Goal: Register for event/course

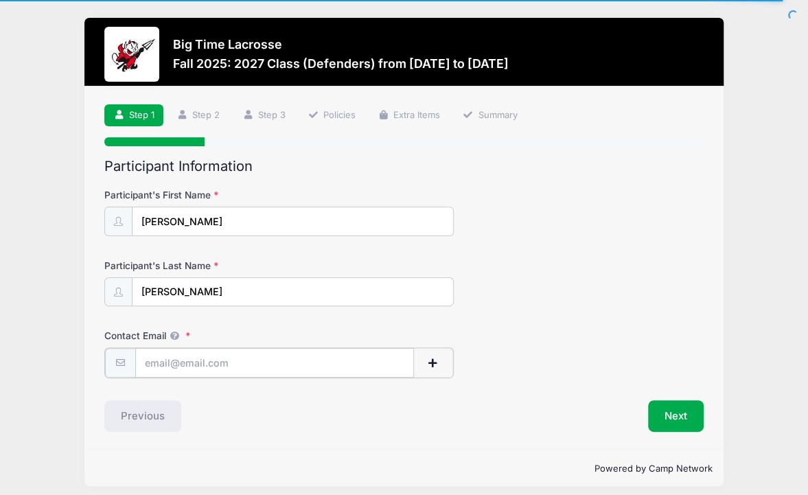
click at [181, 362] on input "Contact Email" at bounding box center [274, 363] width 279 height 30
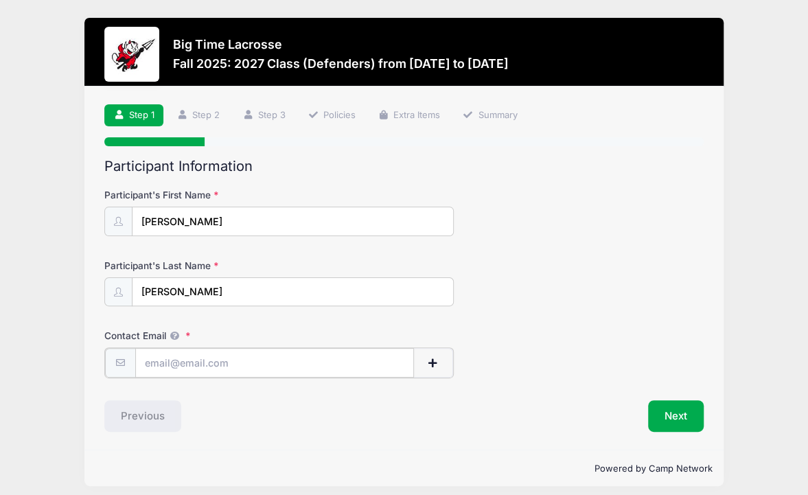
type input "[EMAIL_ADDRESS][DOMAIN_NAME]"
click at [672, 417] on button "Next" at bounding box center [676, 415] width 56 height 32
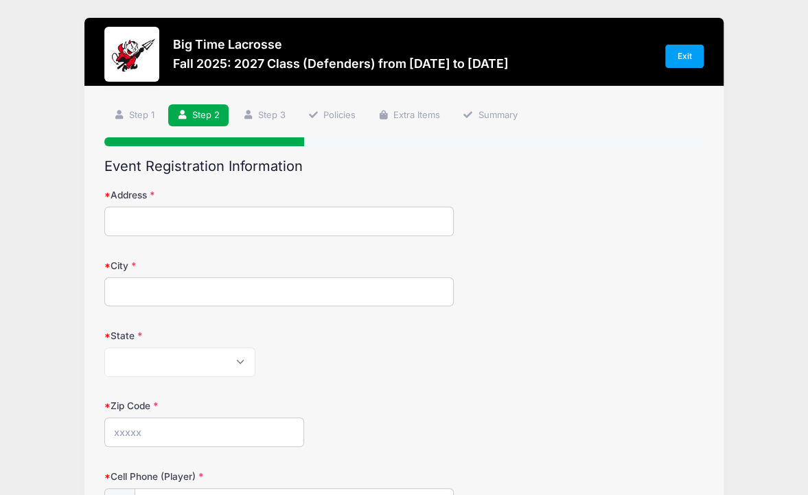
click at [167, 231] on input "Address" at bounding box center [278, 222] width 349 height 30
type input "[STREET_ADDRESS]"
type input "cold [GEOGRAPHIC_DATA]"
select select "NY"
type input "11724"
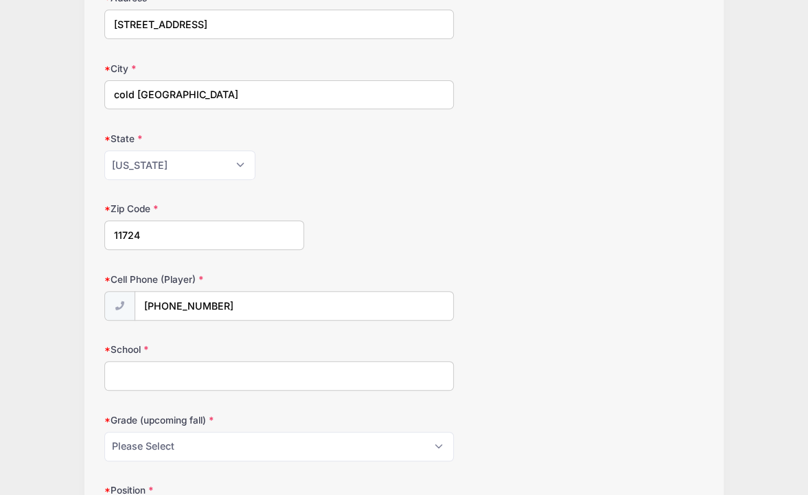
scroll to position [205, 0]
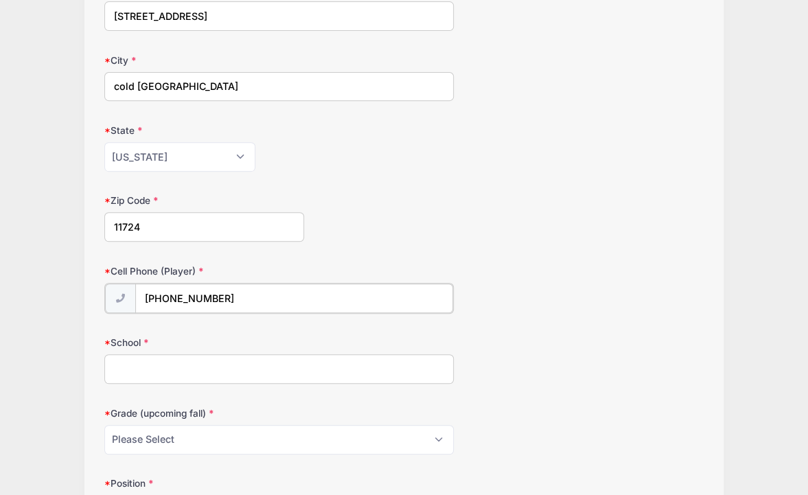
click at [232, 301] on input "[PHONE_NUMBER]" at bounding box center [294, 298] width 318 height 30
type input "(9"
type input "[PHONE_NUMBER]"
click at [172, 359] on input "School" at bounding box center [278, 368] width 349 height 30
type input "Cold [GEOGRAPHIC_DATA]"
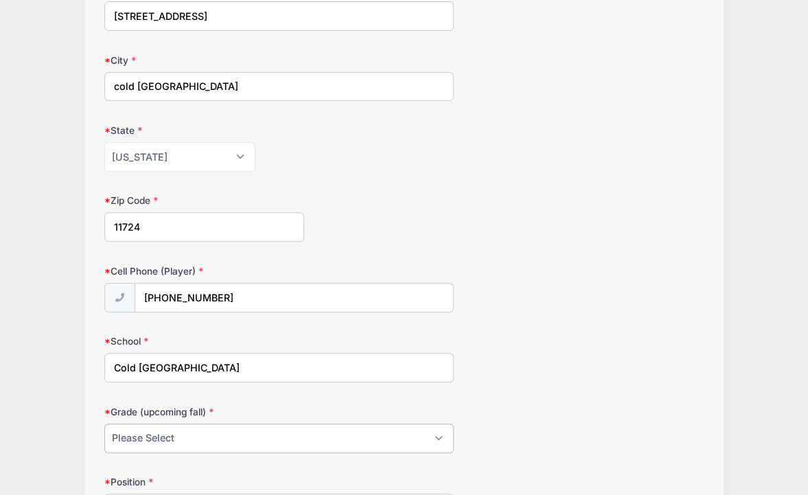
click at [176, 430] on select "Please Select Pre-K 1st 2nd 3rd 4th 5th 6th 7th 8th 9th 10th 11th 12th" at bounding box center [278, 438] width 349 height 30
select select "11th"
click at [104, 423] on select "Please Select Pre-K 1st 2nd 3rd 4th 5th 6th 7th 8th 9th 10th 11th 12th" at bounding box center [278, 438] width 349 height 30
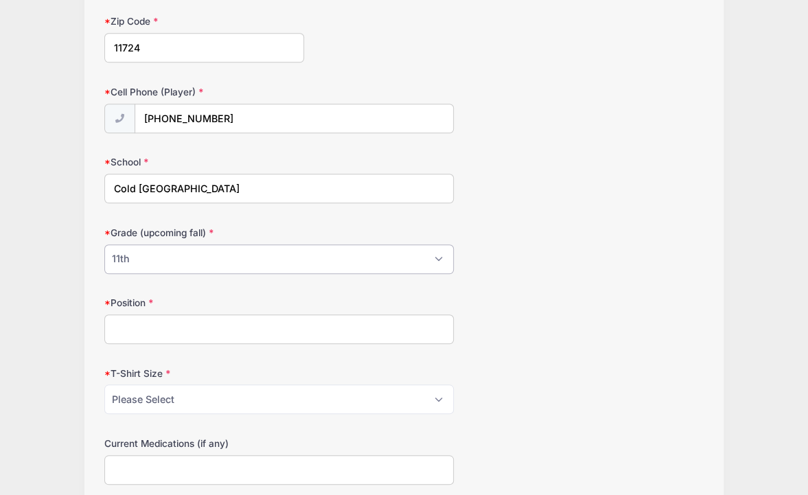
scroll to position [386, 0]
click at [137, 323] on input "Position" at bounding box center [278, 328] width 349 height 30
type input "defense"
click at [181, 398] on select "Please Select Youth Small Youth Medium Youth Large Adult Small Adult Medium Adu…" at bounding box center [278, 398] width 349 height 30
select select "Adult Medium"
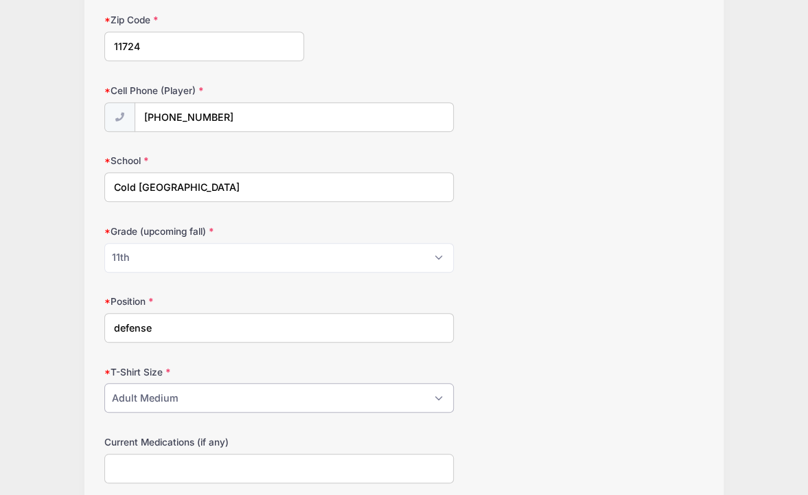
click at [104, 383] on select "Please Select Youth Small Youth Medium Youth Large Adult Small Adult Medium Adu…" at bounding box center [278, 398] width 349 height 30
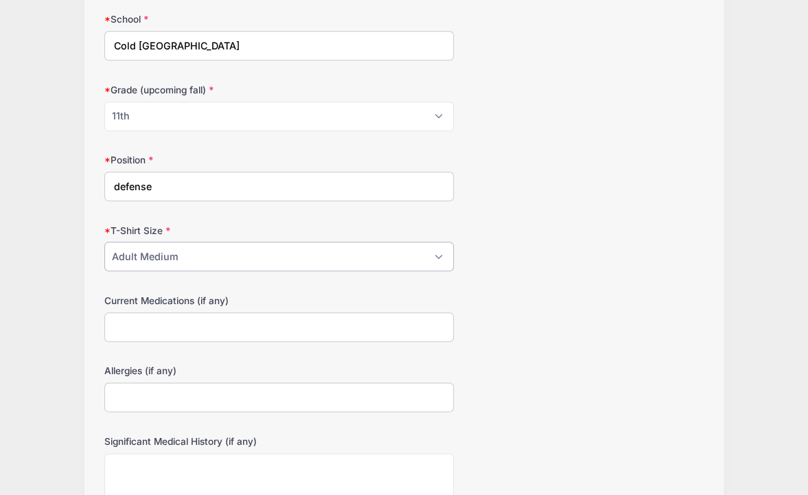
scroll to position [557, 0]
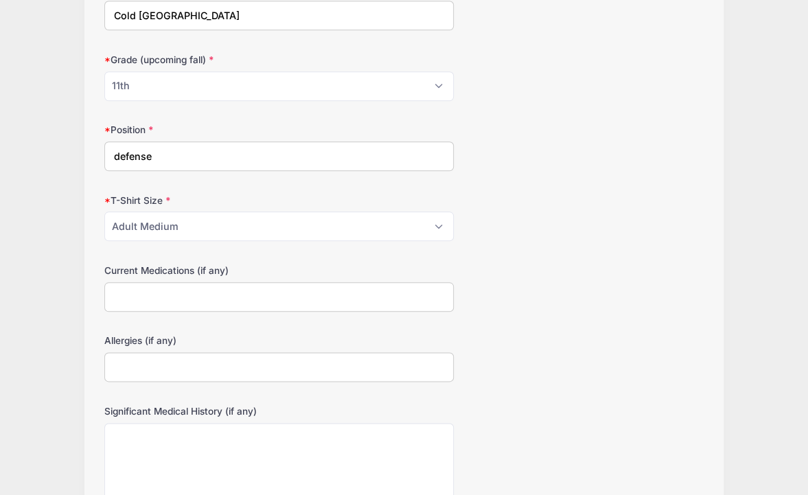
click at [156, 288] on input "Current Medications (if any)" at bounding box center [278, 297] width 349 height 30
type input "none"
click at [130, 358] on input "Allergies (if any)" at bounding box center [278, 367] width 349 height 30
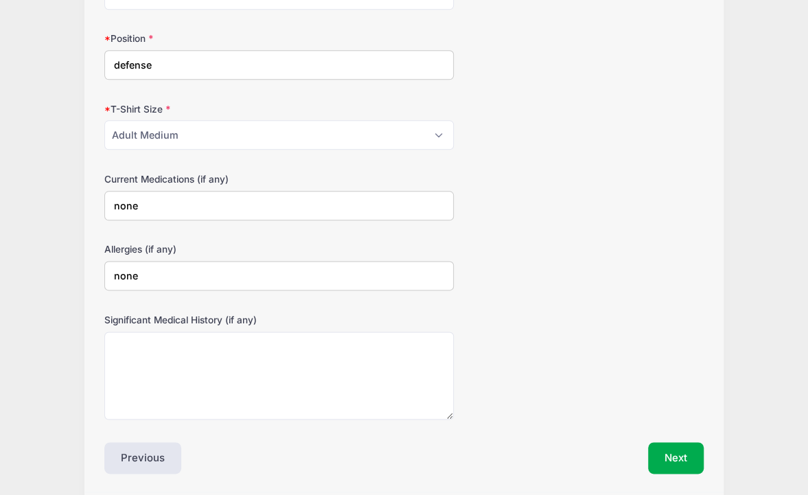
scroll to position [668, 0]
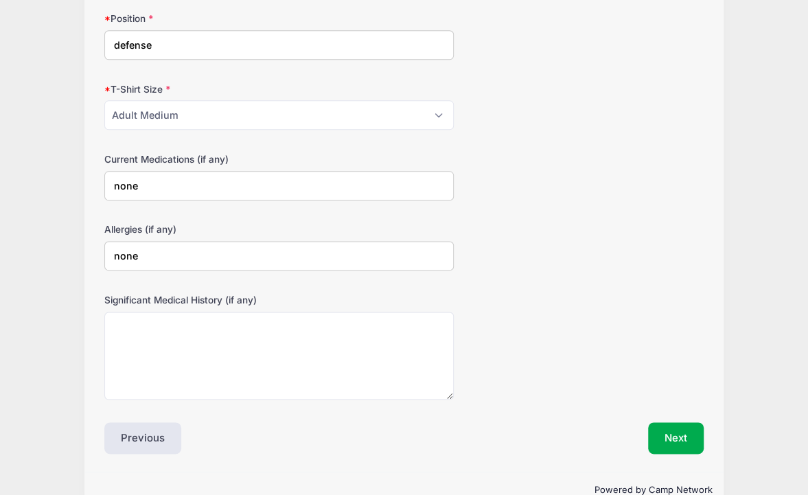
type input "none"
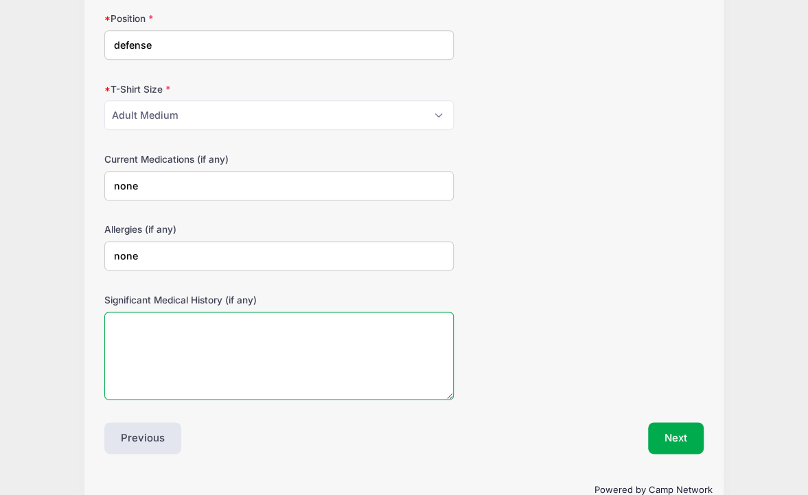
click at [137, 312] on textarea "Significant Medical History (if any)" at bounding box center [278, 356] width 349 height 89
click at [156, 347] on textarea "[MEDICAL_DATA]" at bounding box center [278, 356] width 349 height 89
click at [141, 361] on textarea "[MEDICAL_DATA]" at bounding box center [278, 356] width 349 height 89
type textarea "[MEDICAL_DATA]"
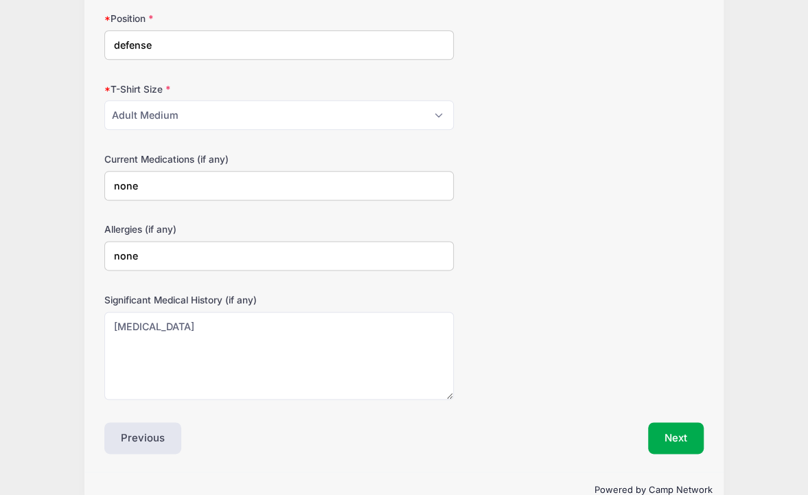
click at [150, 178] on input "none" at bounding box center [278, 186] width 349 height 30
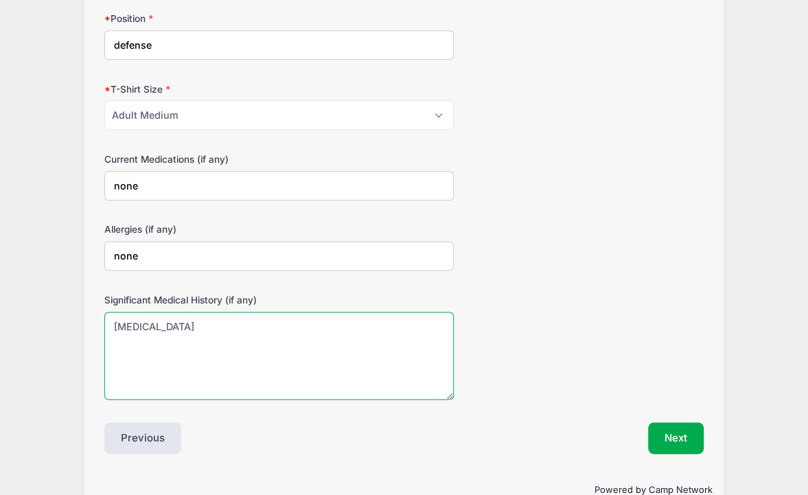
click at [157, 323] on textarea "[MEDICAL_DATA]" at bounding box center [278, 356] width 349 height 89
click at [255, 380] on textarea "[MEDICAL_DATA]" at bounding box center [278, 356] width 349 height 89
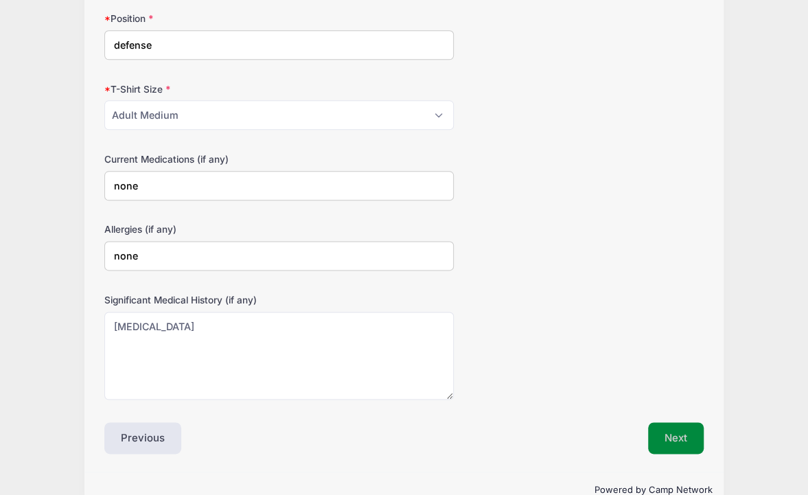
click at [662, 428] on button "Next" at bounding box center [676, 438] width 56 height 32
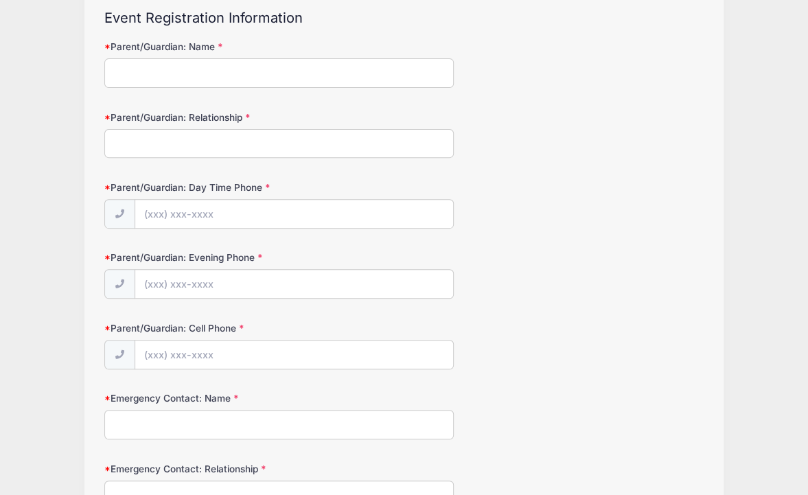
scroll to position [0, 0]
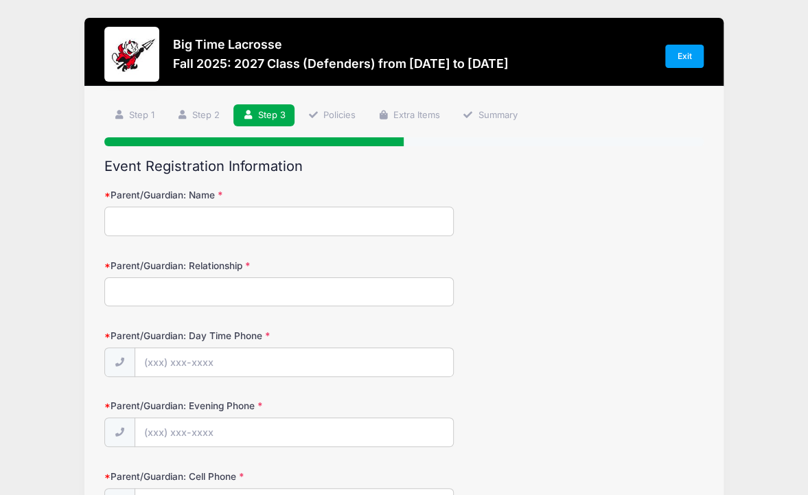
click at [148, 220] on input "Parent/Guardian: Name" at bounding box center [278, 222] width 349 height 30
type input "[PERSON_NAME]"
type input "[PHONE_NUMBER]"
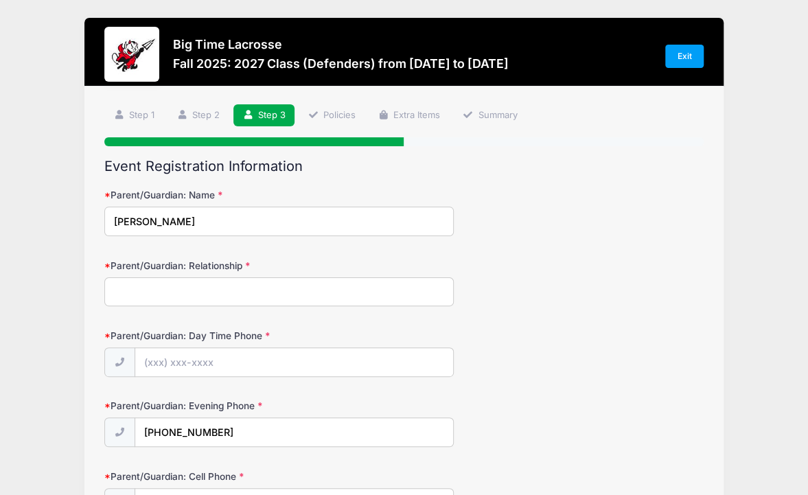
click at [162, 280] on input "Parent/Guardian: Relationship" at bounding box center [278, 292] width 349 height 30
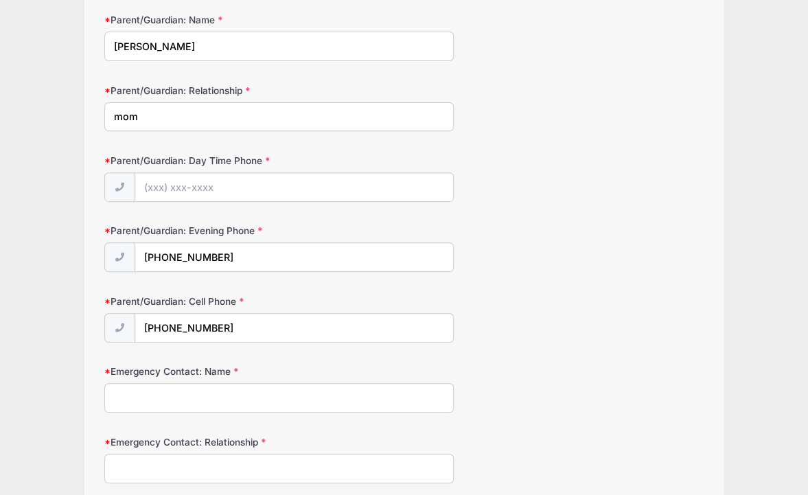
scroll to position [176, 0]
type input "mom"
click at [165, 392] on input "Emergency Contact: Name" at bounding box center [278, 397] width 349 height 30
type input "[PERSON_NAME]"
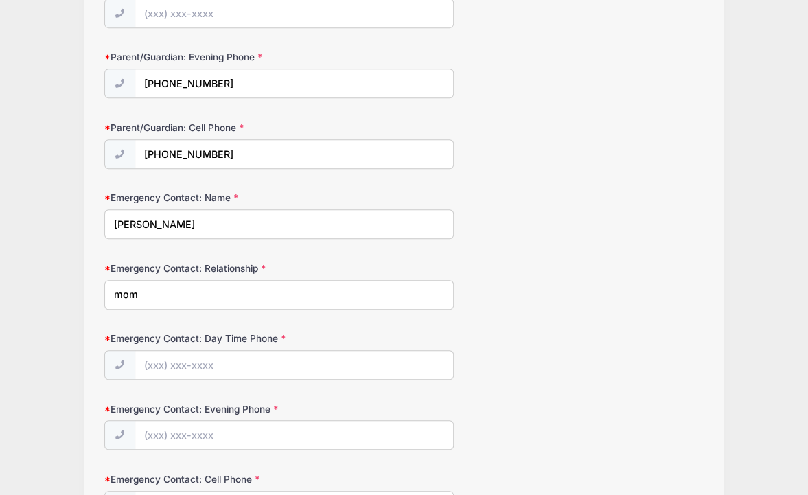
scroll to position [350, 0]
type input "mom"
click at [174, 364] on input "Emergency Contact: Day Time Phone" at bounding box center [294, 364] width 318 height 30
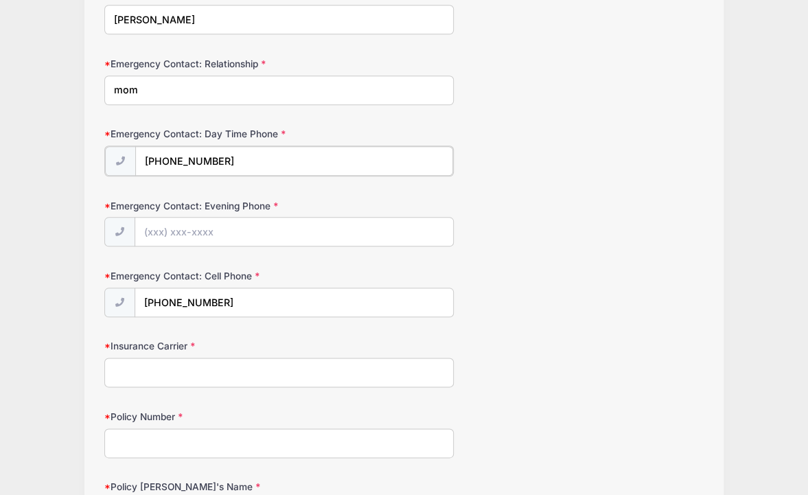
scroll to position [588, 0]
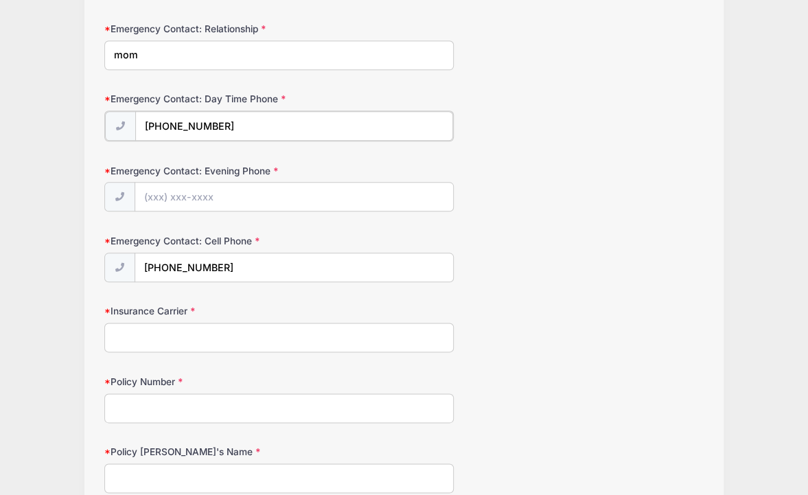
type input "[PHONE_NUMBER]"
click at [140, 334] on input "Insurance Carrier" at bounding box center [278, 336] width 349 height 30
type input "Cigna"
type input "U43954505"
click at [126, 463] on input "Policy [PERSON_NAME]'s Name" at bounding box center [278, 477] width 349 height 30
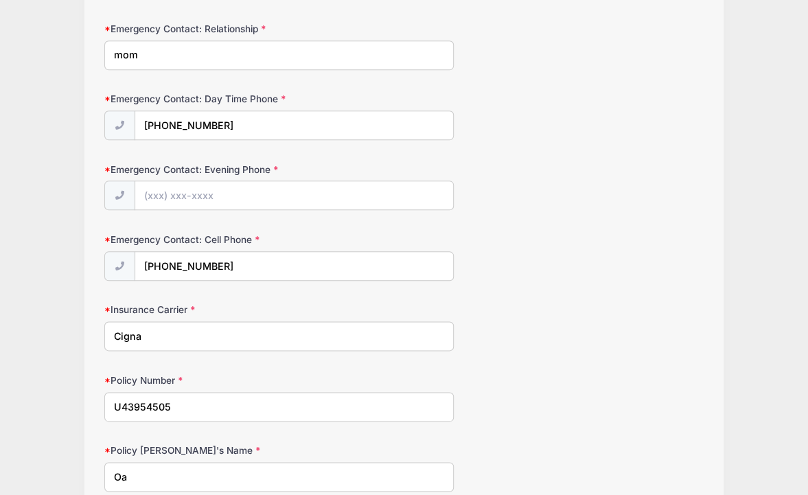
type input "O"
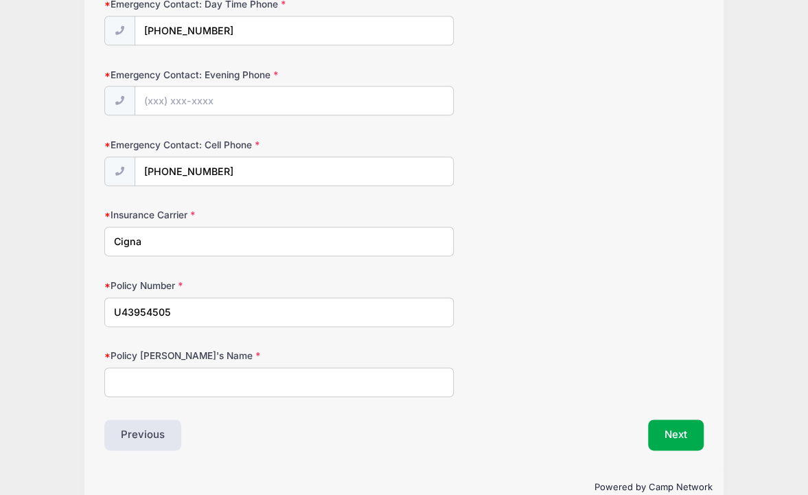
scroll to position [703, 0]
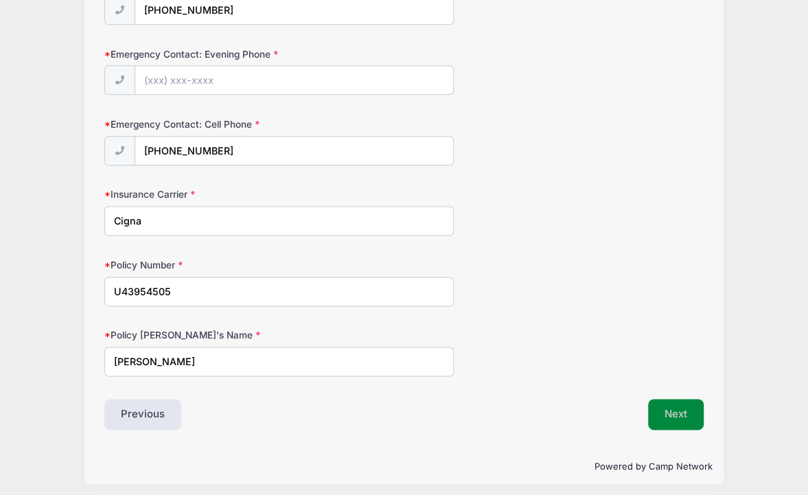
type input "[PERSON_NAME]"
click at [674, 399] on button "Next" at bounding box center [676, 415] width 56 height 32
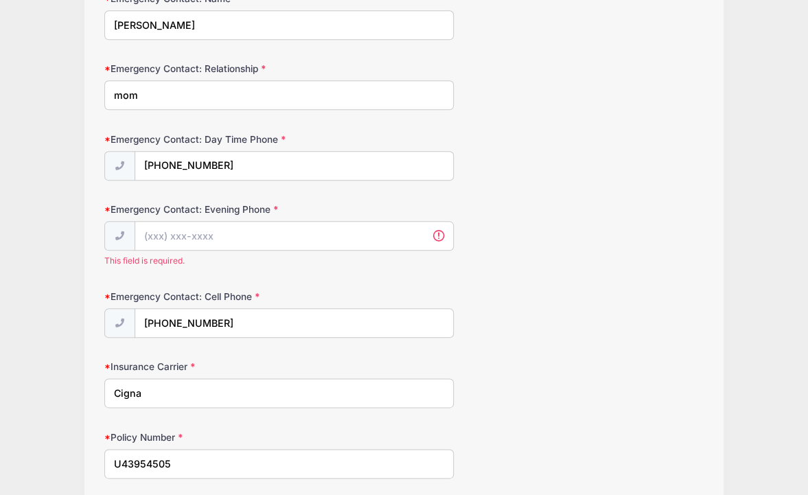
scroll to position [257, 0]
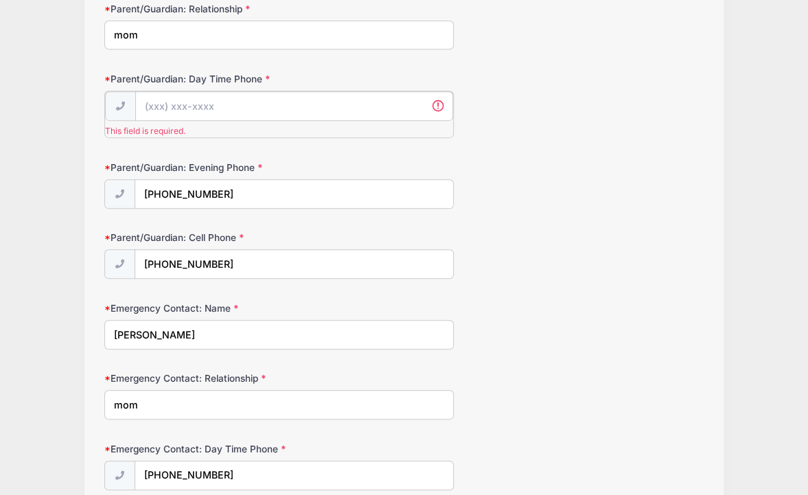
click at [196, 113] on input "Parent/Guardian: Day Time Phone" at bounding box center [294, 106] width 318 height 30
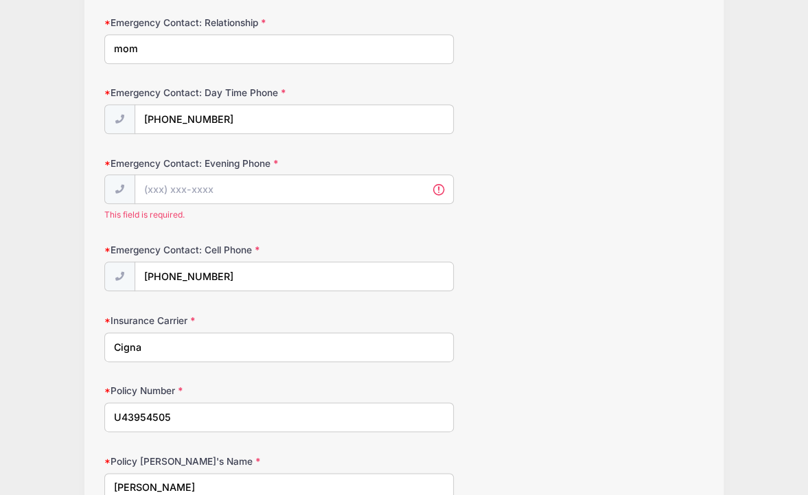
scroll to position [721, 0]
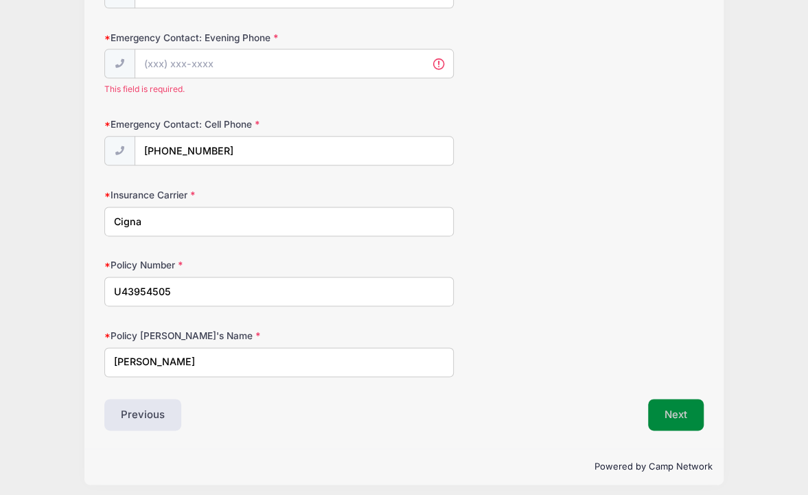
type input "[PHONE_NUMBER]"
click at [656, 399] on button "Next" at bounding box center [676, 414] width 56 height 32
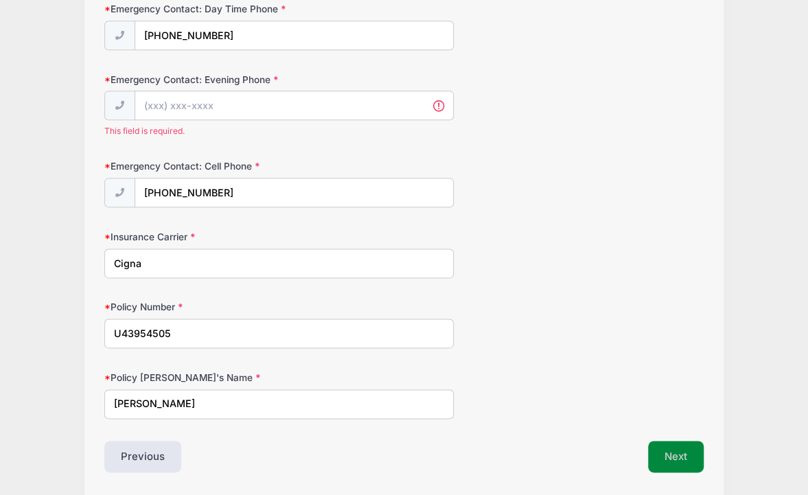
scroll to position [675, 0]
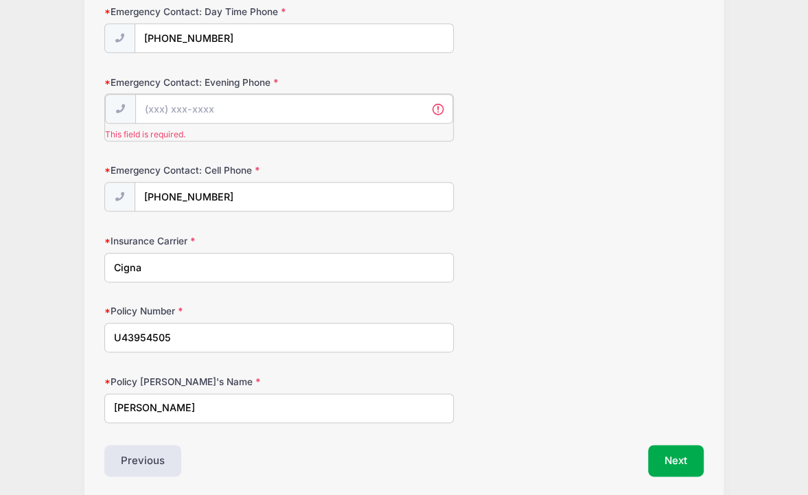
click at [230, 102] on input "Emergency Contact: Evening Phone" at bounding box center [294, 109] width 318 height 30
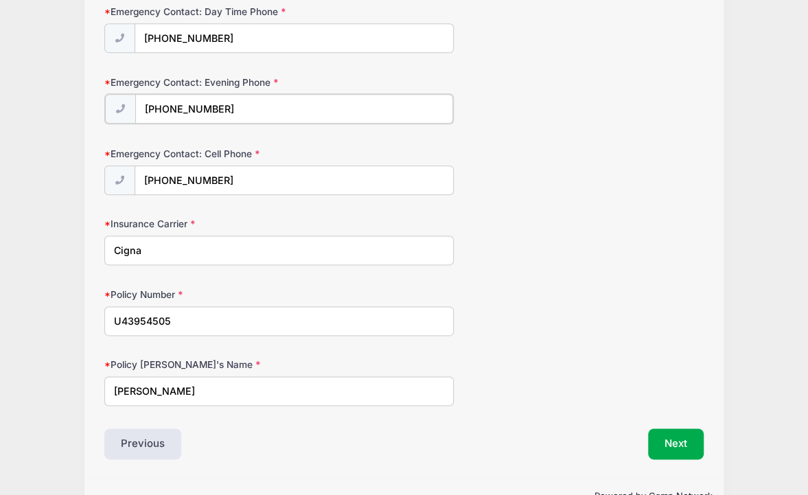
scroll to position [704, 0]
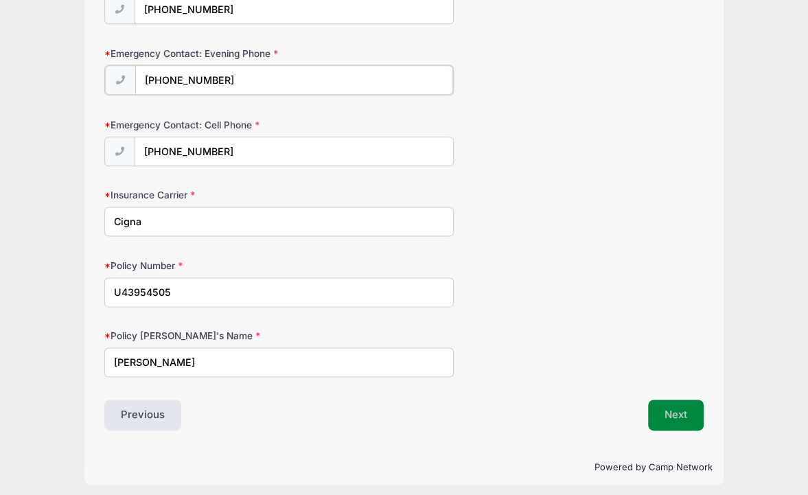
type input "[PHONE_NUMBER]"
click at [681, 405] on button "Next" at bounding box center [676, 415] width 56 height 32
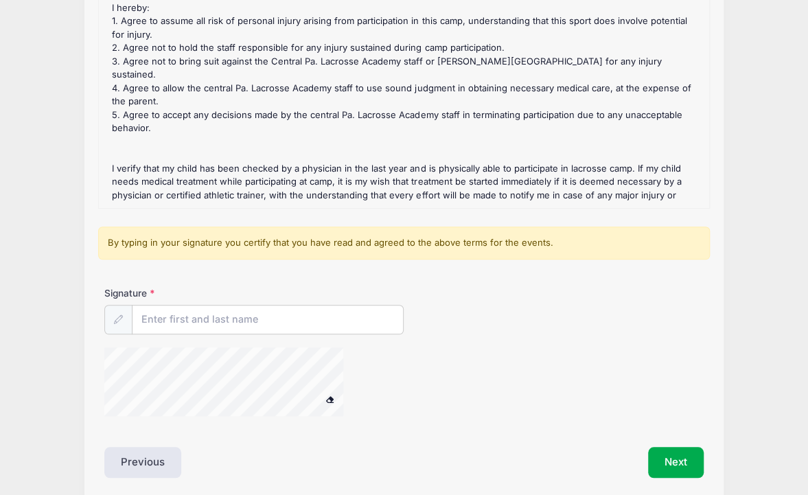
scroll to position [244, 0]
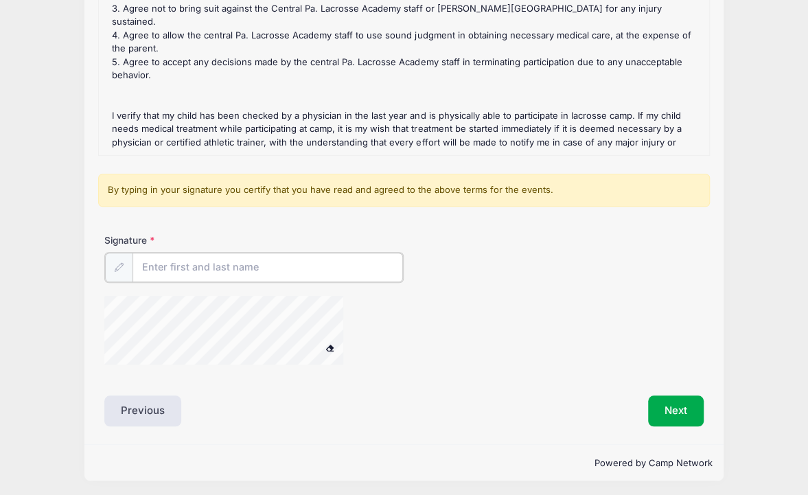
click at [161, 261] on input "Signature" at bounding box center [267, 268] width 270 height 30
type input "M"
type input "[PERSON_NAME]"
click at [679, 409] on button "Next" at bounding box center [676, 410] width 56 height 32
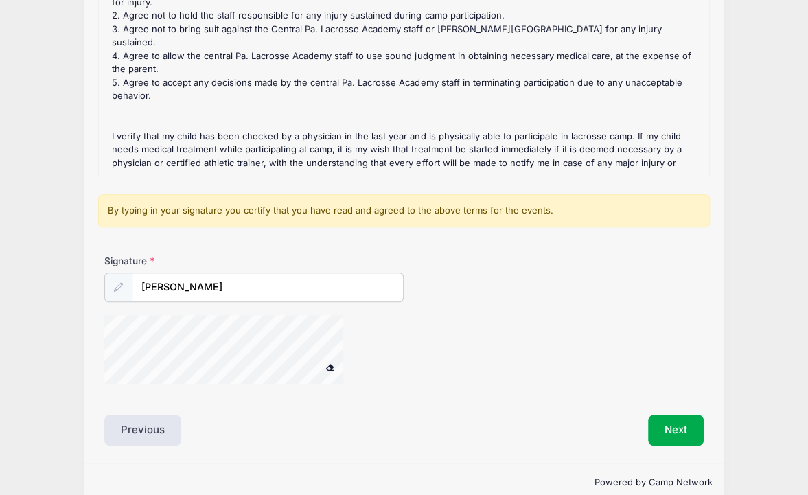
scroll to position [228, 0]
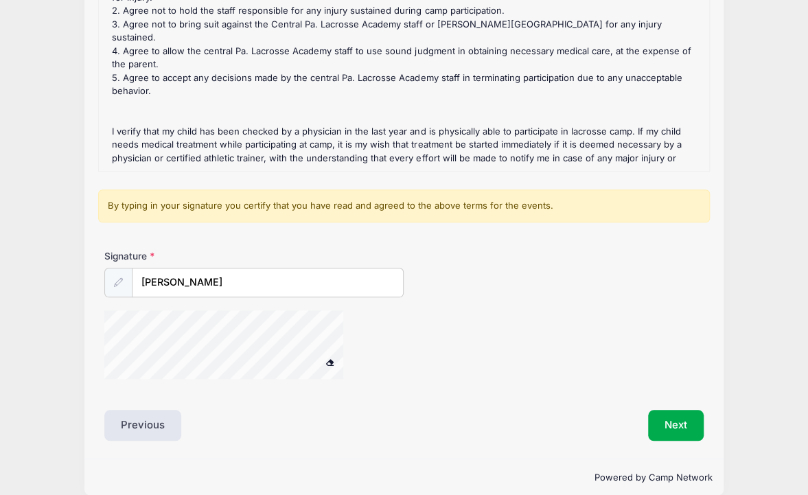
click at [331, 364] on span at bounding box center [330, 362] width 10 height 8
click at [124, 287] on div at bounding box center [118, 283] width 28 height 30
click at [660, 424] on button "Next" at bounding box center [676, 426] width 56 height 32
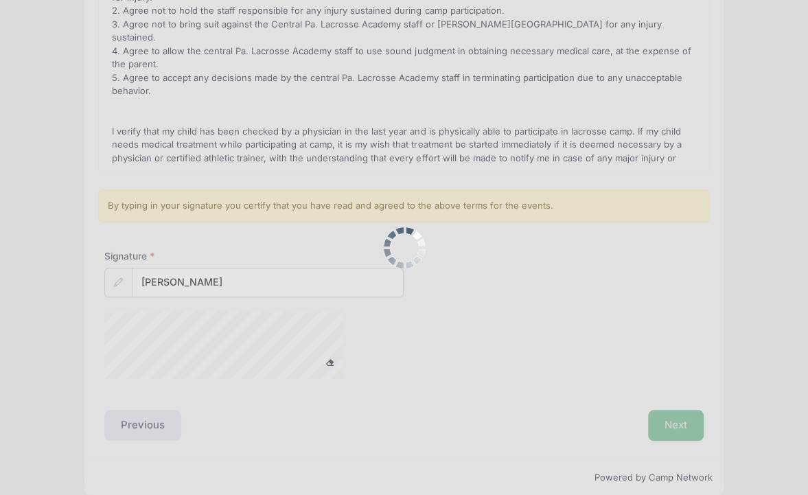
scroll to position [0, 0]
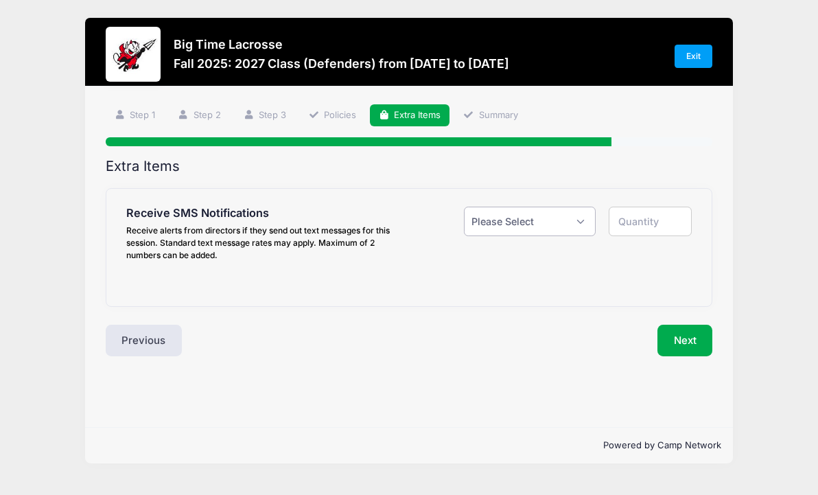
click at [522, 229] on select "Please Select Yes ($0.00) No" at bounding box center [529, 222] width 131 height 30
select select "1"
click at [464, 207] on select "Please Select Yes ($0.00) No" at bounding box center [529, 222] width 131 height 30
type input "1"
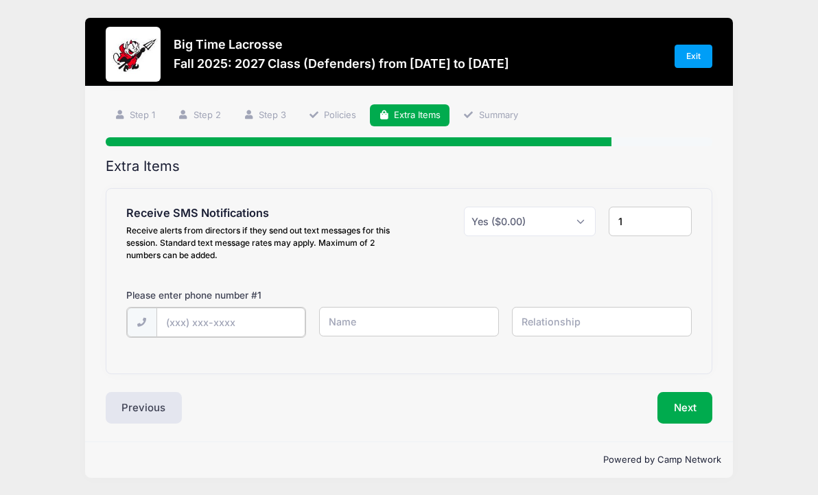
click at [229, 318] on input "text" at bounding box center [230, 322] width 149 height 30
type input "(9"
click at [338, 322] on input "text" at bounding box center [409, 322] width 180 height 30
click at [244, 314] on input "[PHONE_NUMBER]" at bounding box center [230, 322] width 149 height 30
type input "(6"
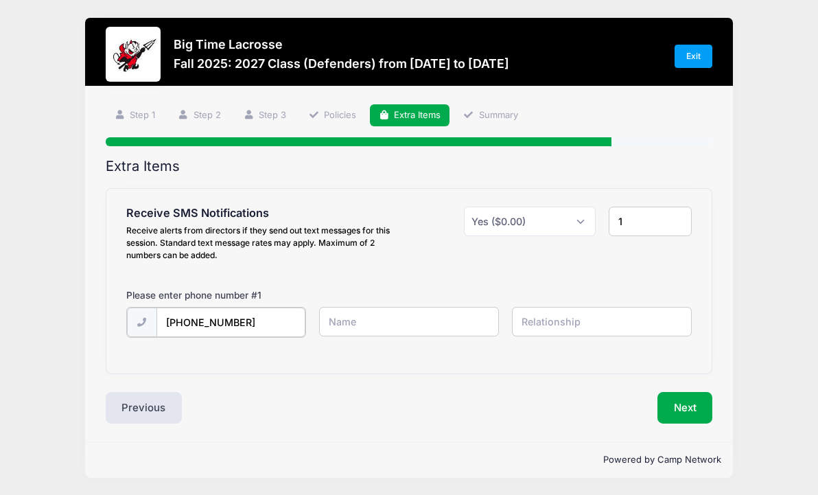
type input "[PHONE_NUMBER]"
type input "C"
type input "[PERSON_NAME]"
type input "parent"
click at [677, 412] on button "Next" at bounding box center [686, 407] width 56 height 32
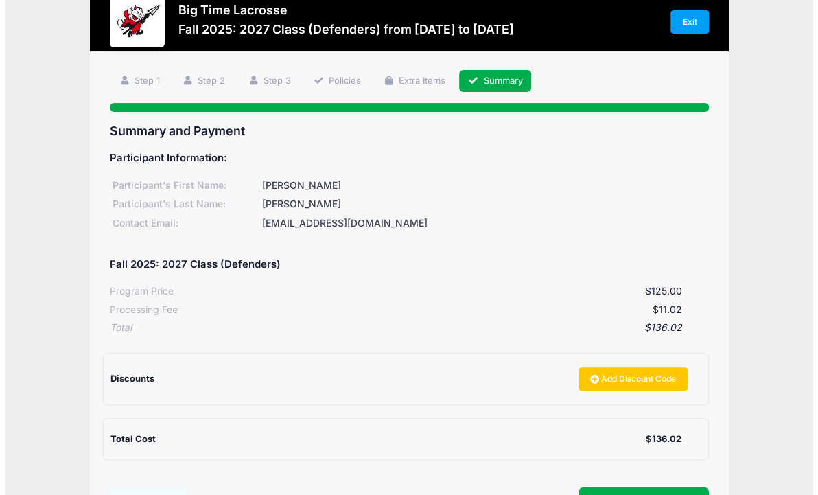
scroll to position [69, 0]
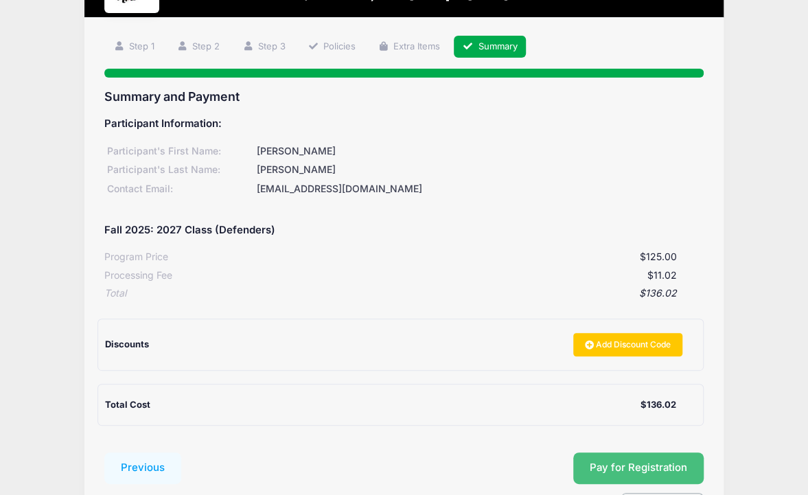
click at [597, 463] on button "Pay for Registration" at bounding box center [638, 468] width 130 height 32
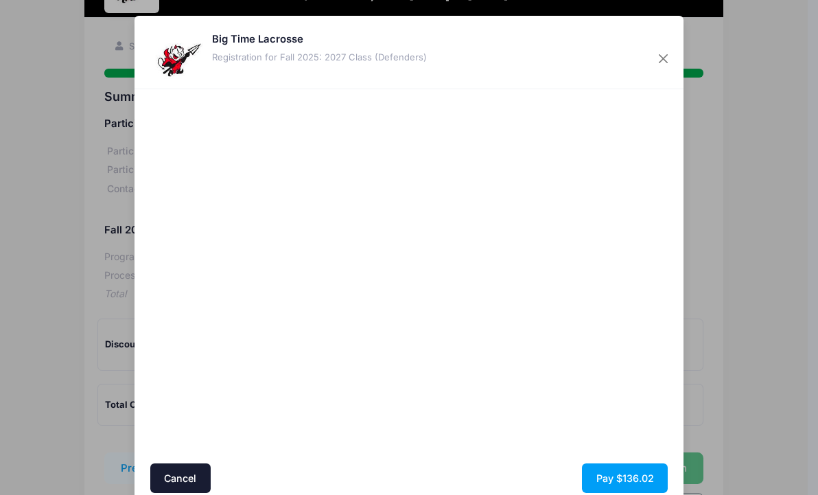
scroll to position [55, 0]
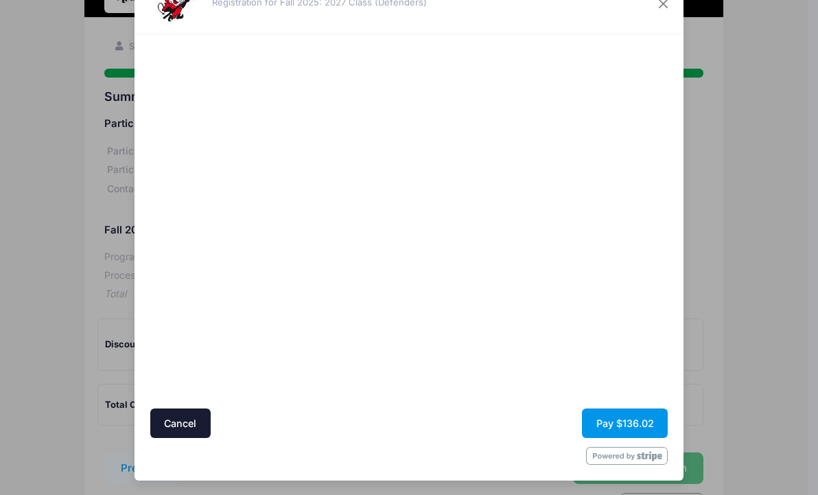
click at [603, 416] on button "Pay $136.02" at bounding box center [625, 423] width 86 height 30
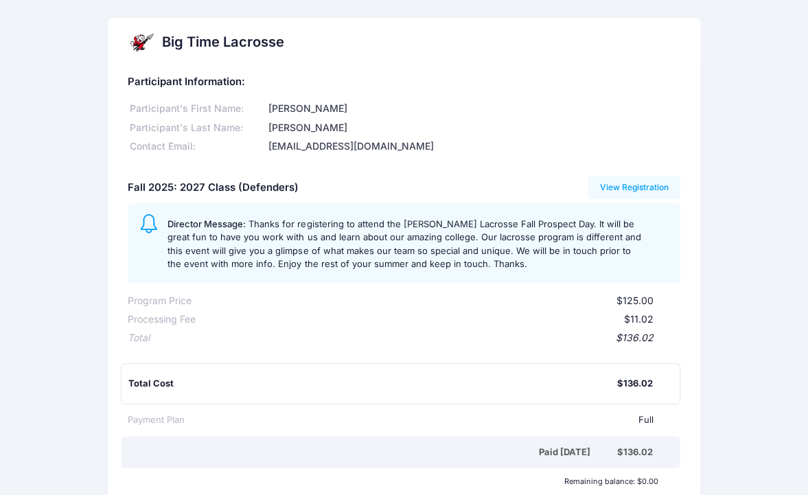
click at [806, 186] on div "Big Time Lacrosse Participant Information: Participant's First Name: [PERSON_NA…" at bounding box center [404, 421] width 808 height 806
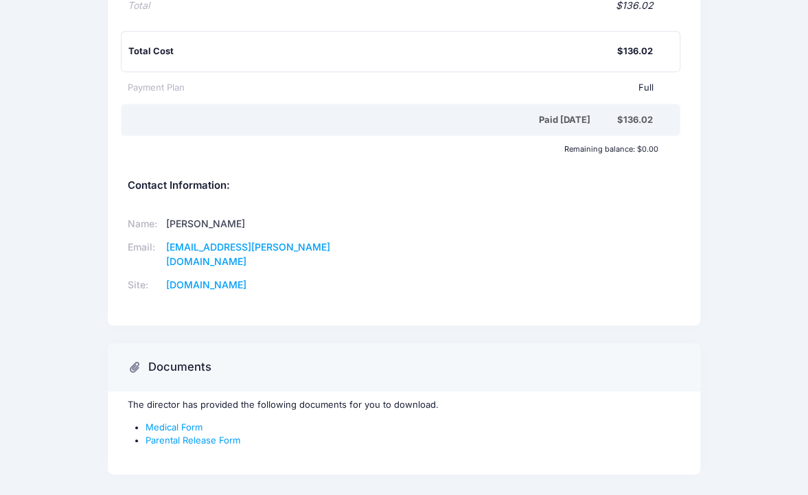
scroll to position [336, 0]
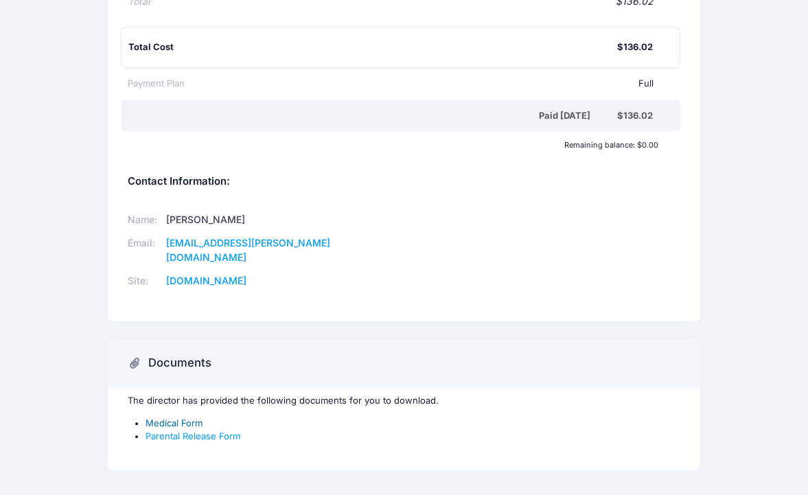
click at [183, 417] on link "Medical Form" at bounding box center [174, 422] width 57 height 11
